Goal: Task Accomplishment & Management: Manage account settings

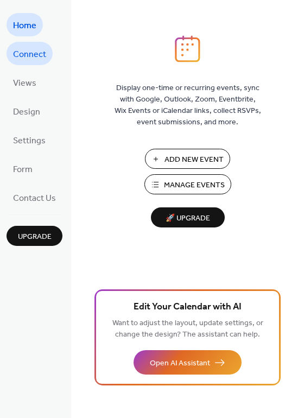
click at [25, 56] on span "Connect" at bounding box center [29, 54] width 33 height 17
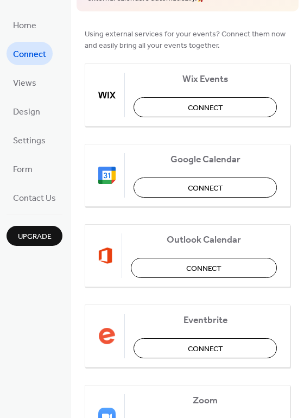
scroll to position [71, 0]
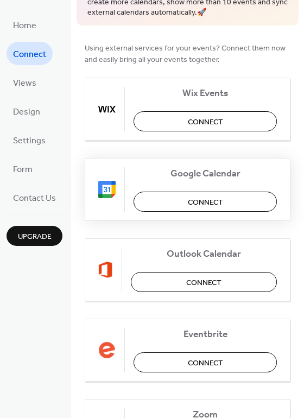
click at [198, 206] on span "Connect" at bounding box center [205, 201] width 35 height 11
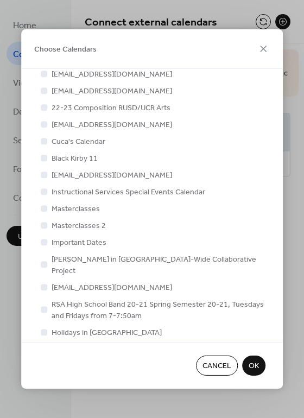
scroll to position [331, 0]
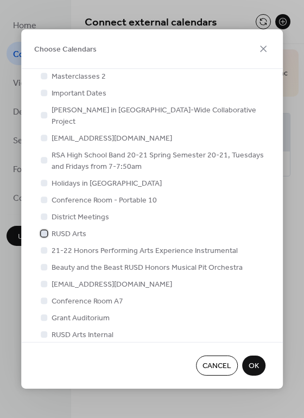
click at [72, 228] on span "RUSD Arts" at bounding box center [69, 233] width 35 height 11
click at [251, 363] on span "OK" at bounding box center [254, 366] width 10 height 11
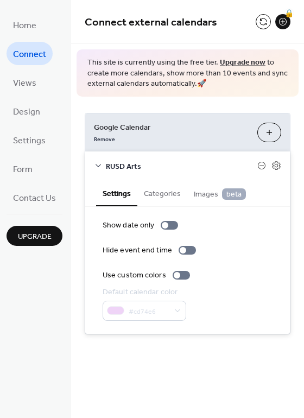
click at [171, 188] on button "Categories" at bounding box center [162, 192] width 50 height 25
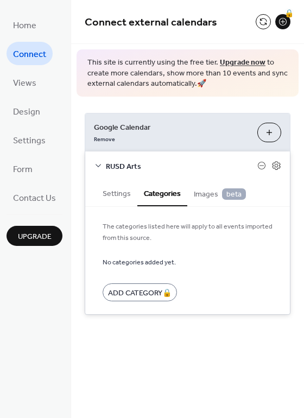
click at [124, 193] on button "Settings" at bounding box center [116, 192] width 41 height 25
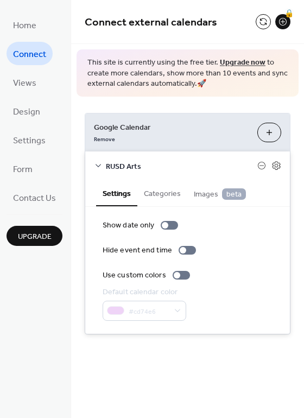
click at [99, 162] on icon at bounding box center [98, 165] width 9 height 9
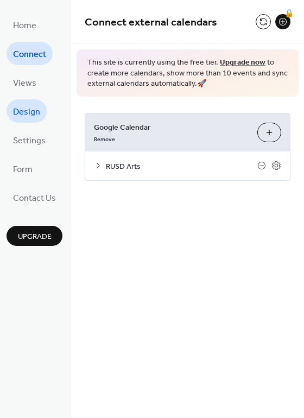
click at [30, 107] on span "Design" at bounding box center [26, 112] width 27 height 17
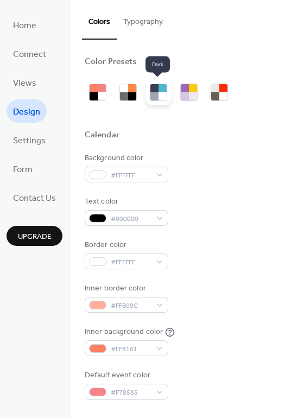
click at [164, 92] on div at bounding box center [162, 88] width 8 height 8
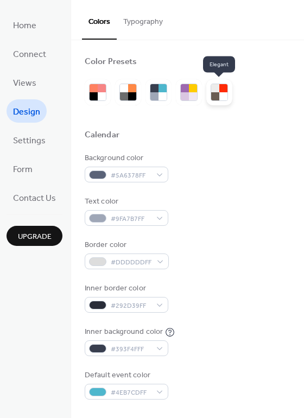
click at [220, 90] on div at bounding box center [223, 88] width 8 height 8
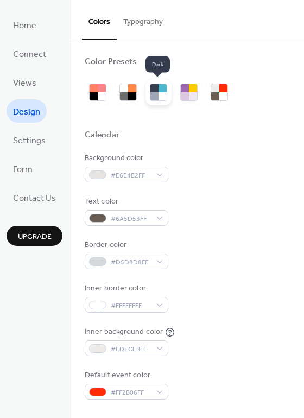
click at [160, 91] on div at bounding box center [162, 88] width 8 height 8
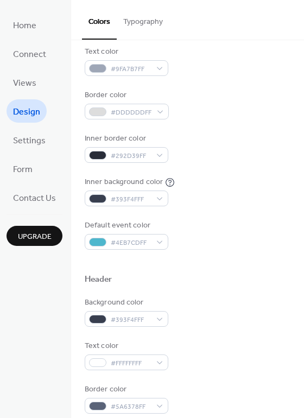
scroll to position [149, 0]
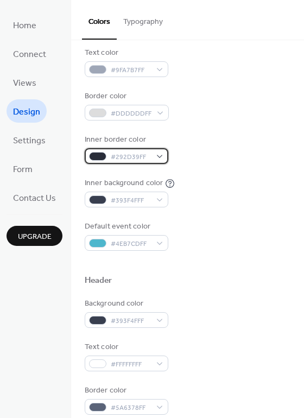
click at [156, 158] on div "#292D39FF" at bounding box center [127, 156] width 84 height 16
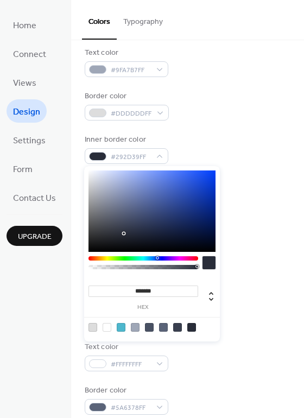
type input "*******"
click at [149, 193] on div at bounding box center [151, 210] width 127 height 81
click at [207, 121] on div "Background color #5A6378FF Text color #9FA7B7FF Border color #DDDDDDFF Inner bo…" at bounding box center [188, 127] width 206 height 247
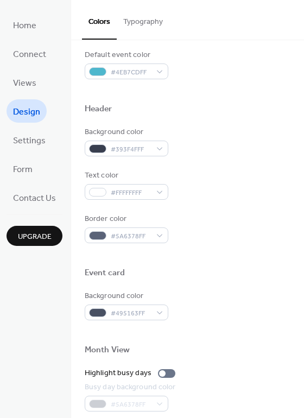
scroll to position [262, 0]
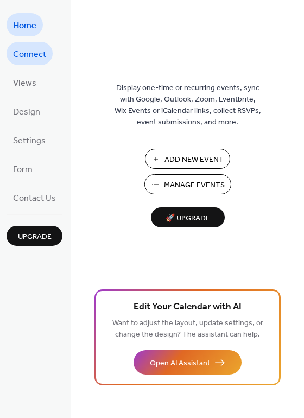
click at [35, 46] on span "Connect" at bounding box center [29, 54] width 33 height 17
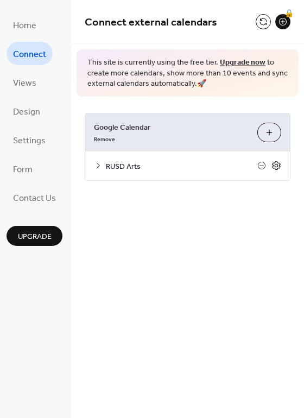
click at [279, 164] on icon at bounding box center [276, 166] width 10 height 10
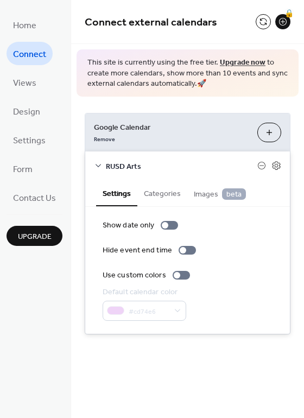
click at [161, 194] on button "Categories" at bounding box center [162, 192] width 50 height 25
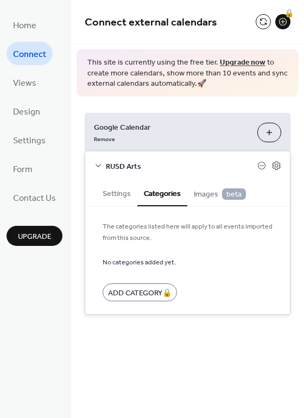
click at [96, 167] on icon at bounding box center [98, 165] width 9 height 9
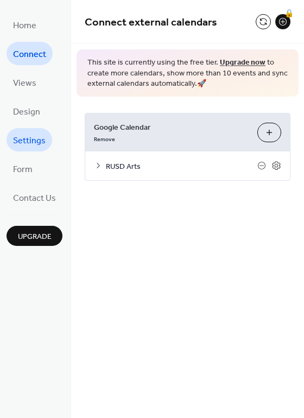
click at [43, 141] on span "Settings" at bounding box center [29, 140] width 33 height 17
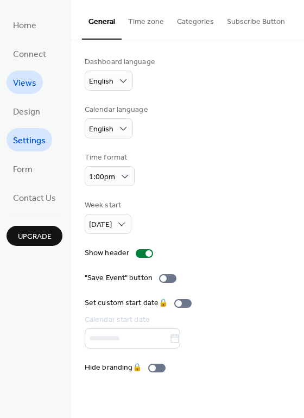
click at [31, 87] on span "Views" at bounding box center [24, 83] width 23 height 17
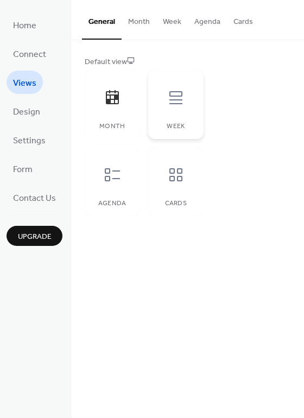
click at [173, 98] on icon at bounding box center [175, 97] width 17 height 17
click at [106, 97] on icon at bounding box center [112, 97] width 17 height 17
click at [35, 113] on span "Design" at bounding box center [26, 112] width 27 height 17
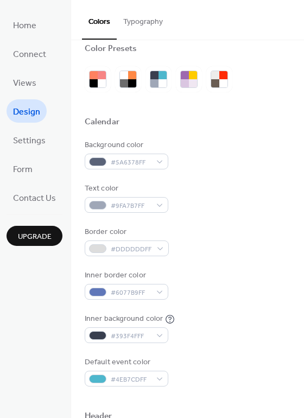
scroll to position [15, 0]
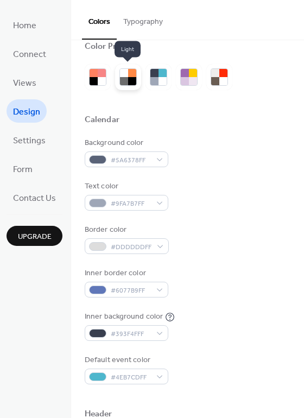
click at [127, 77] on div at bounding box center [124, 73] width 8 height 8
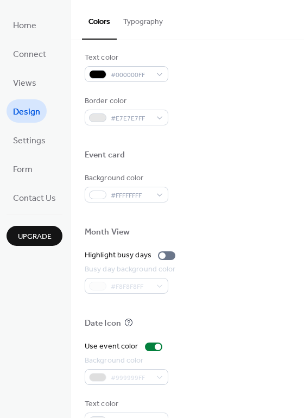
scroll to position [464, 0]
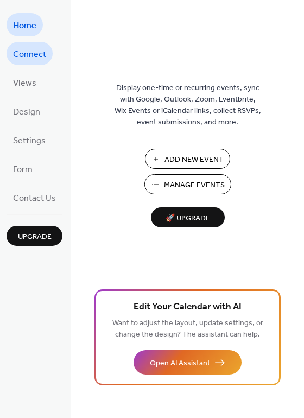
click at [35, 53] on span "Connect" at bounding box center [29, 54] width 33 height 17
